Goal: Check status: Check status

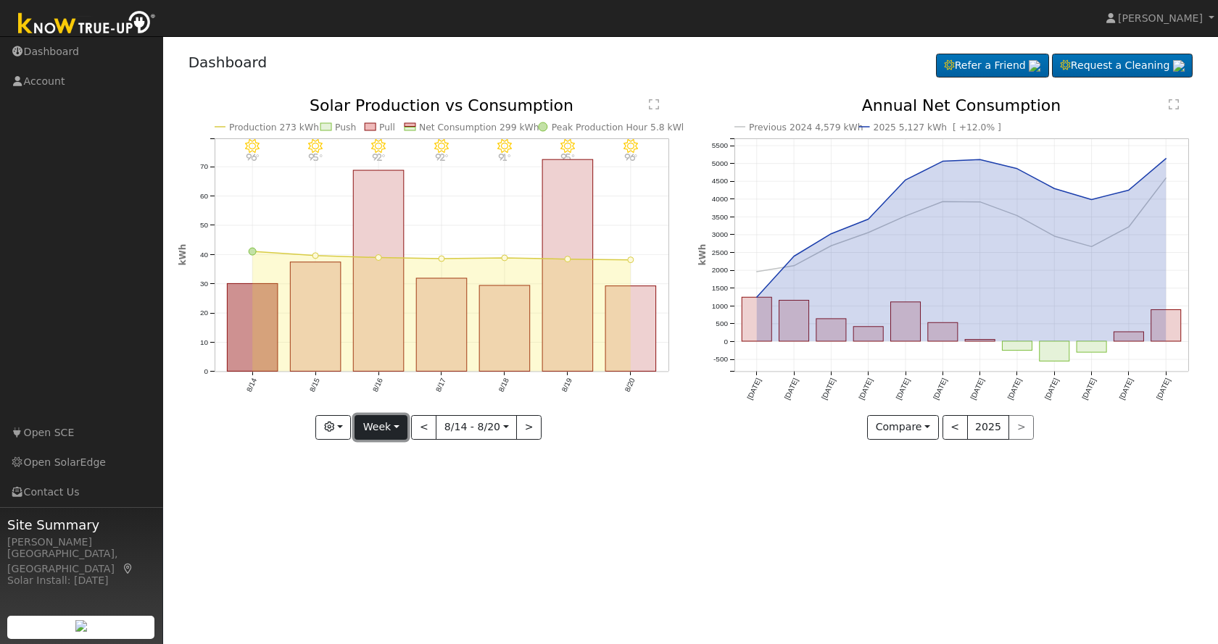
click at [407, 429] on button "Week" at bounding box center [380, 427] width 53 height 25
click at [407, 495] on link "Month" at bounding box center [405, 498] width 101 height 20
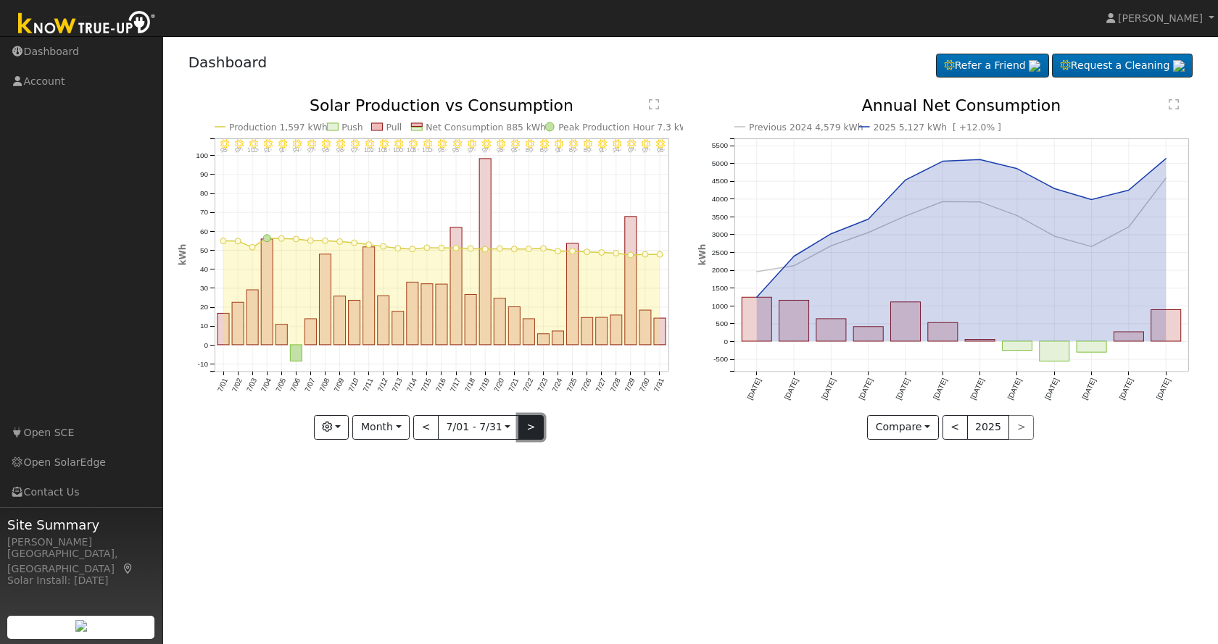
click at [525, 425] on button ">" at bounding box center [530, 427] width 25 height 25
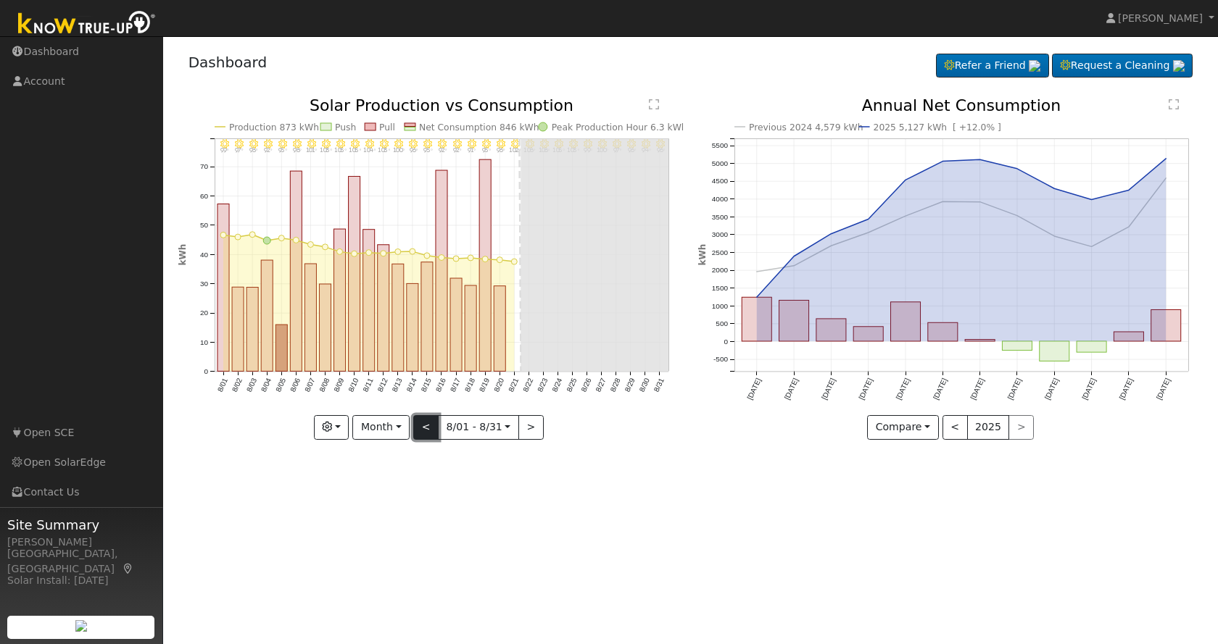
click at [424, 420] on button "<" at bounding box center [425, 427] width 25 height 25
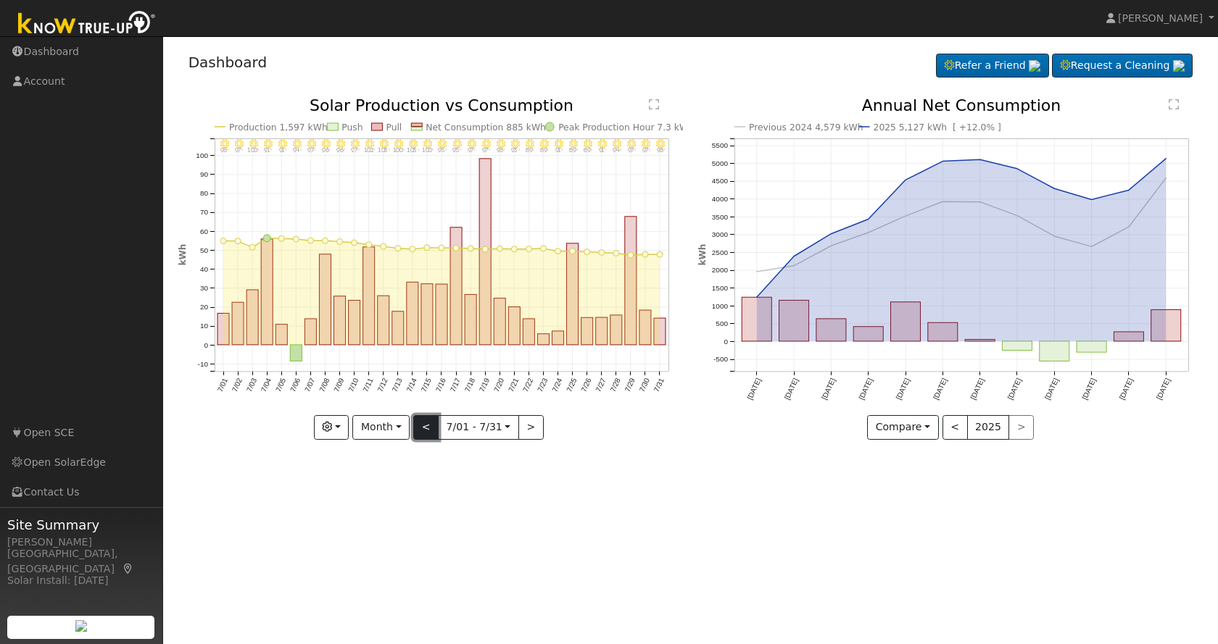
click at [427, 429] on button "<" at bounding box center [425, 427] width 25 height 25
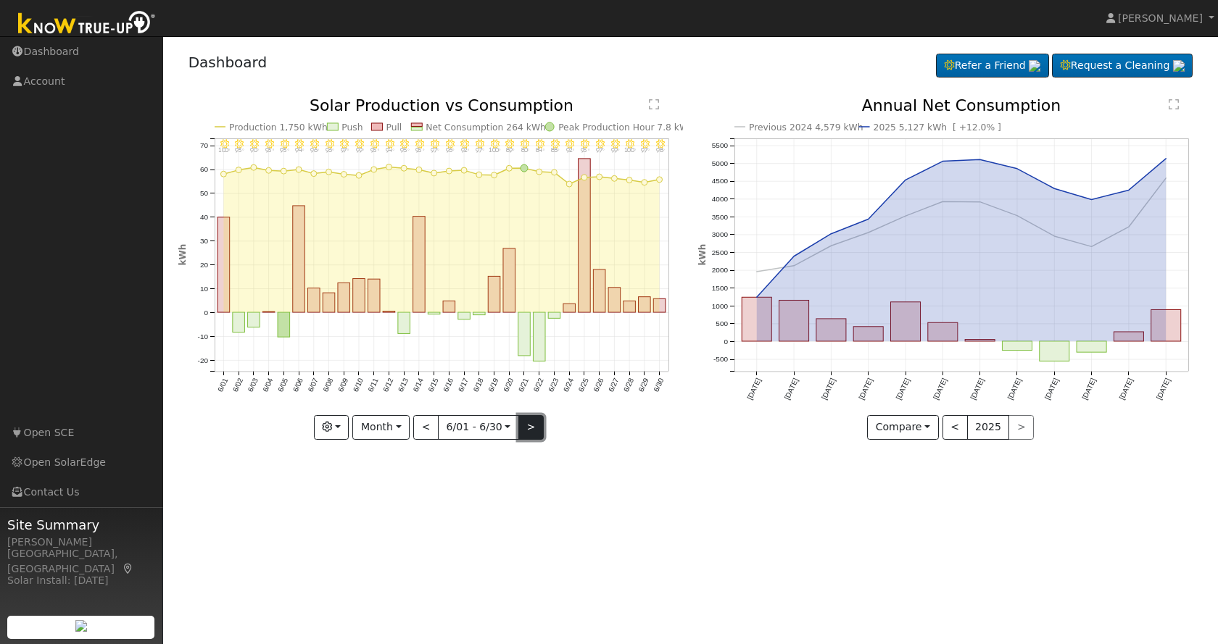
click at [536, 427] on button ">" at bounding box center [530, 427] width 25 height 25
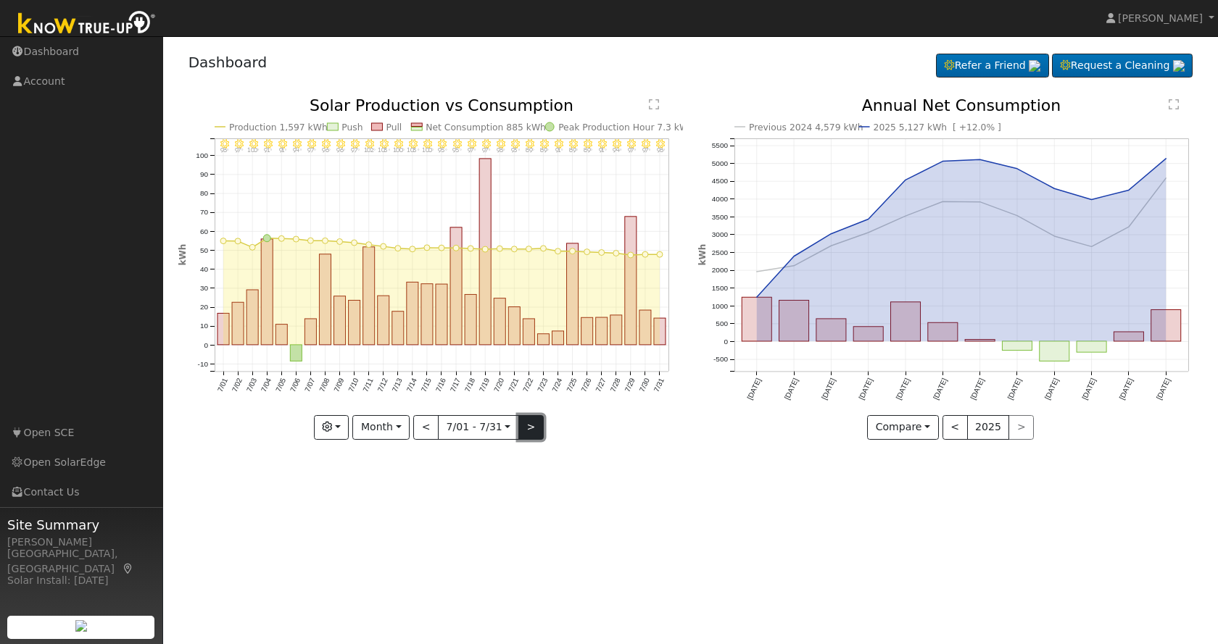
click at [536, 427] on button ">" at bounding box center [530, 427] width 25 height 25
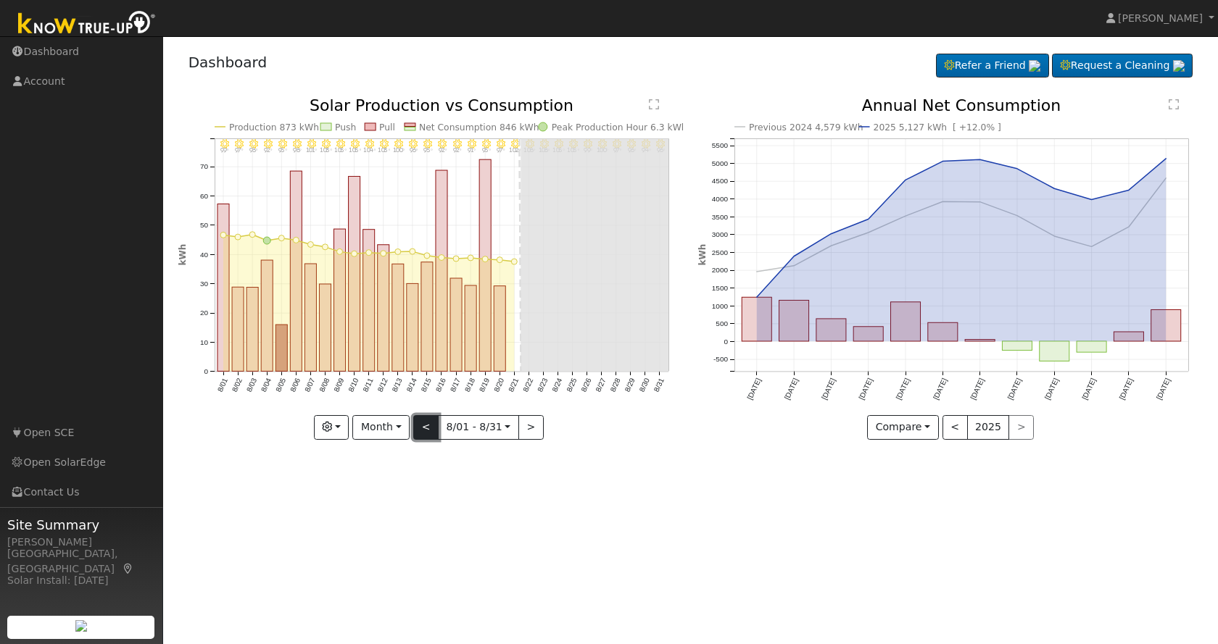
click at [430, 423] on button "<" at bounding box center [425, 427] width 25 height 25
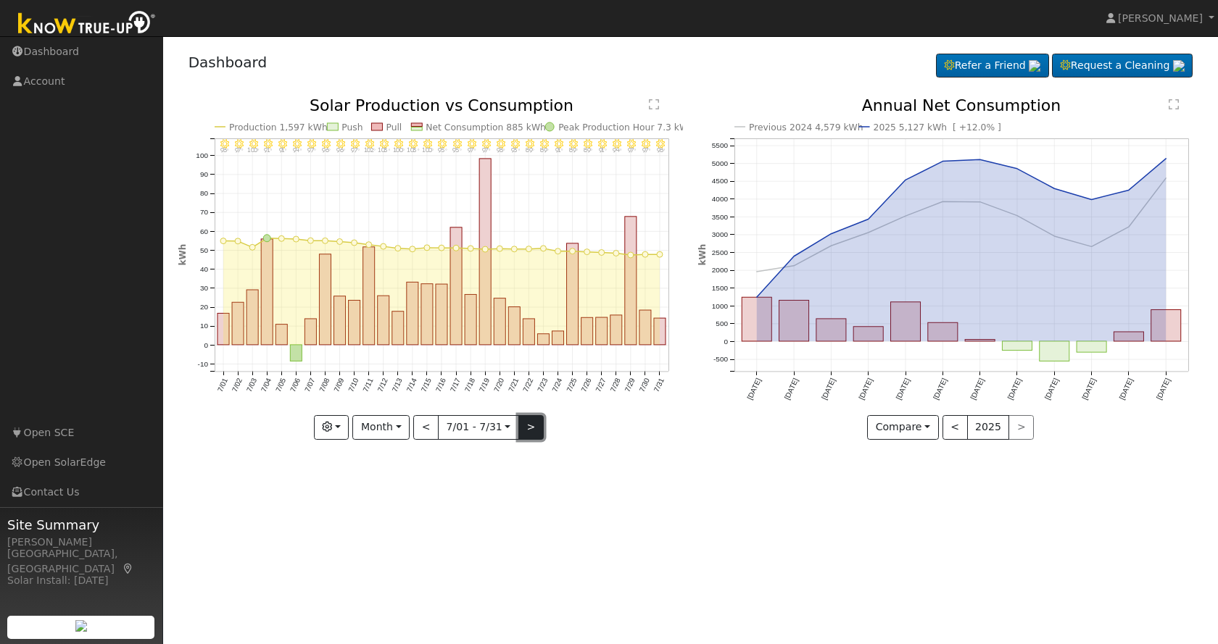
click at [532, 430] on button ">" at bounding box center [530, 427] width 25 height 25
type input "[DATE]"
